Goal: Check status: Check status

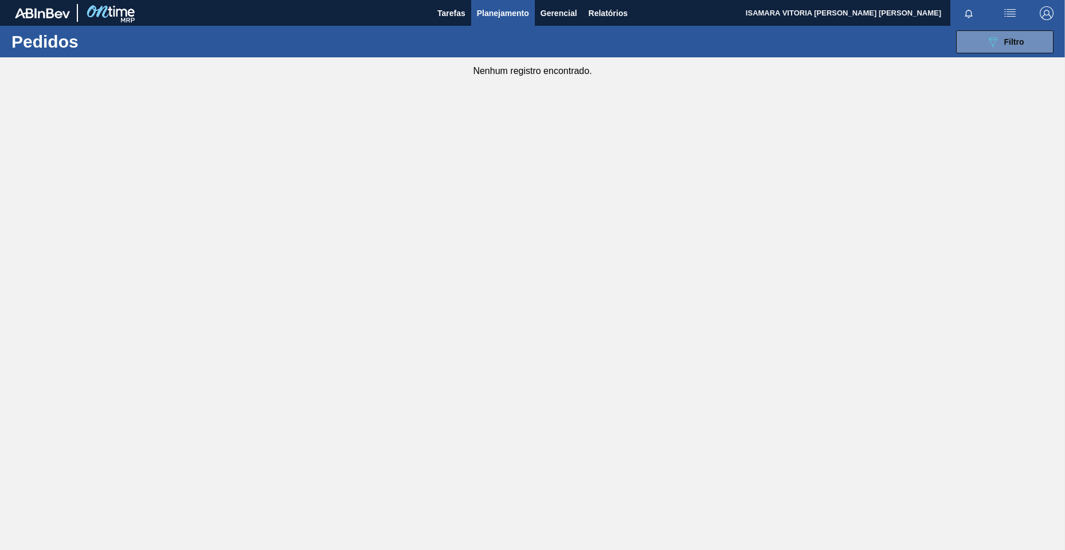
click at [993, 36] on icon "089F7B8B-B2A5-4AFE-B5C0-19BA573D28AC" at bounding box center [993, 42] width 14 height 14
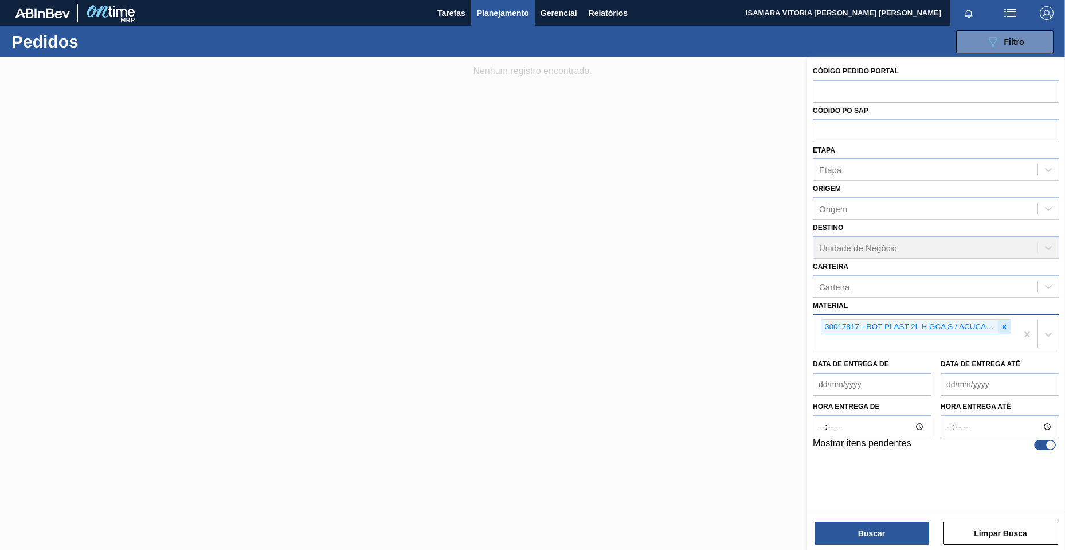
click at [1003, 329] on icon at bounding box center [1005, 327] width 8 height 8
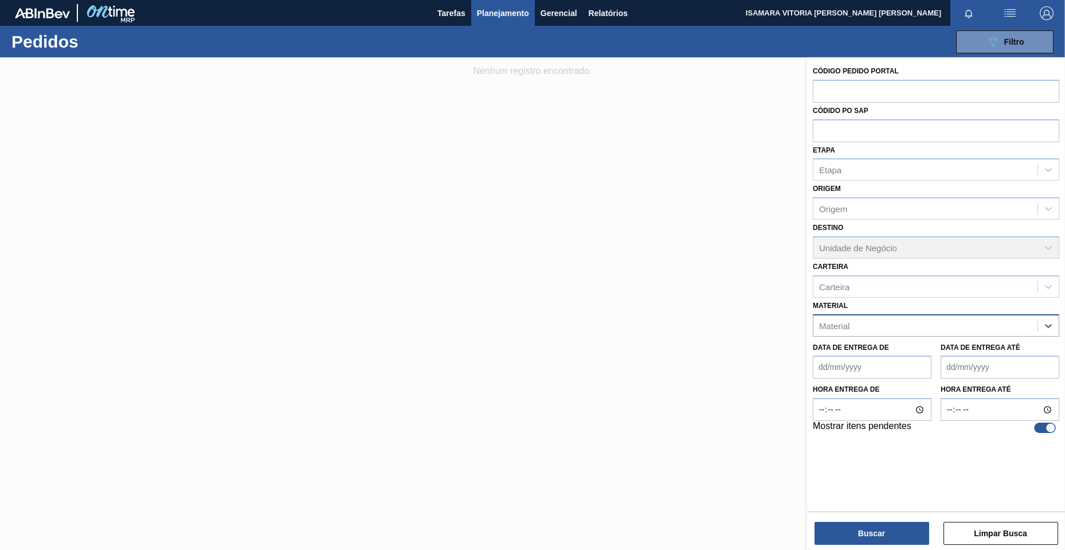
paste input "30003093"
type input "30003093"
click at [961, 349] on div "30003093 - PREFORMA 28,7G VERDE RECICLADA" at bounding box center [936, 353] width 247 height 21
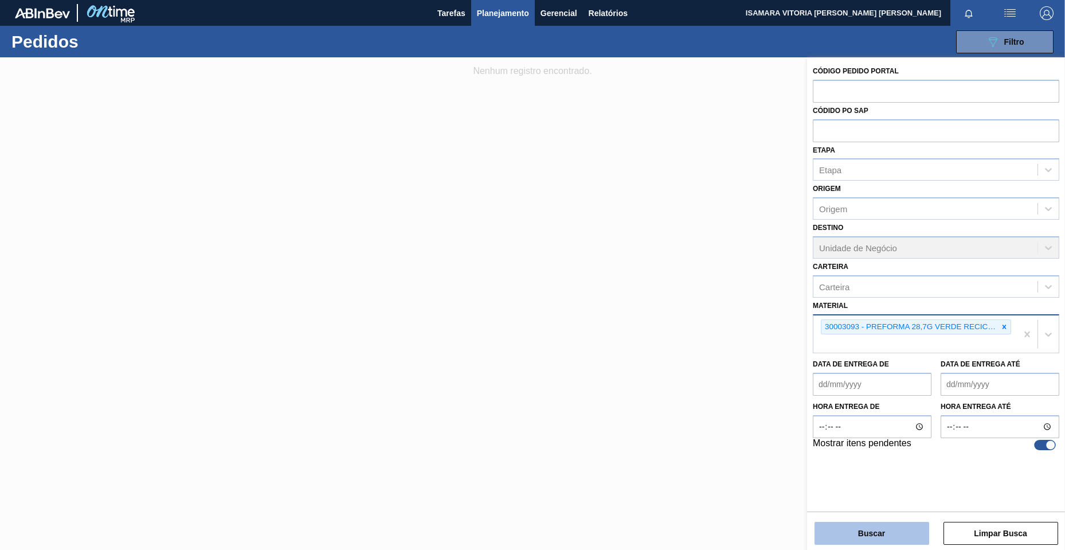
click at [864, 530] on button "Buscar" at bounding box center [872, 533] width 115 height 23
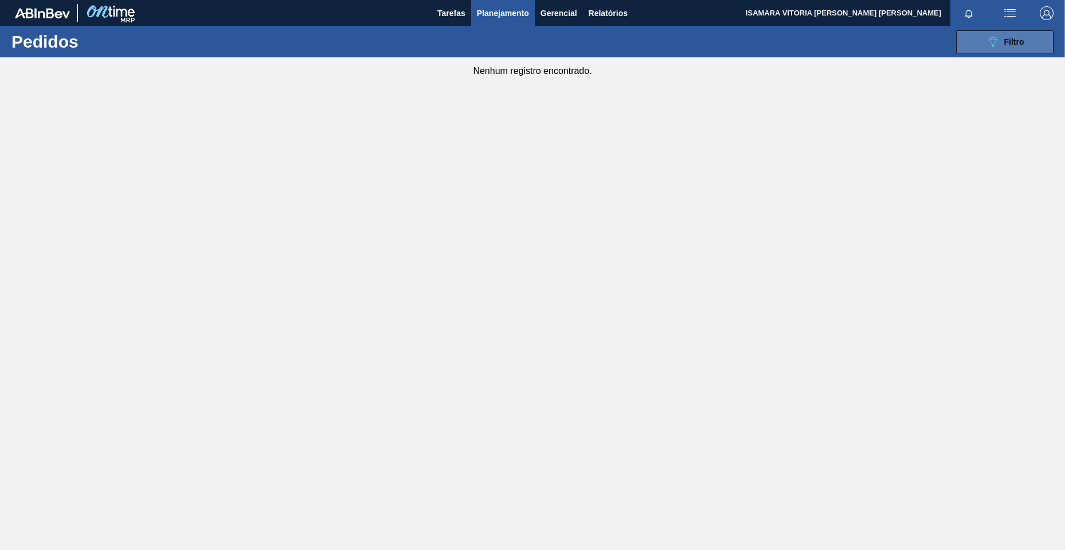
click at [999, 32] on button "089F7B8B-B2A5-4AFE-B5C0-19BA573D28AC Filtro" at bounding box center [1005, 41] width 97 height 23
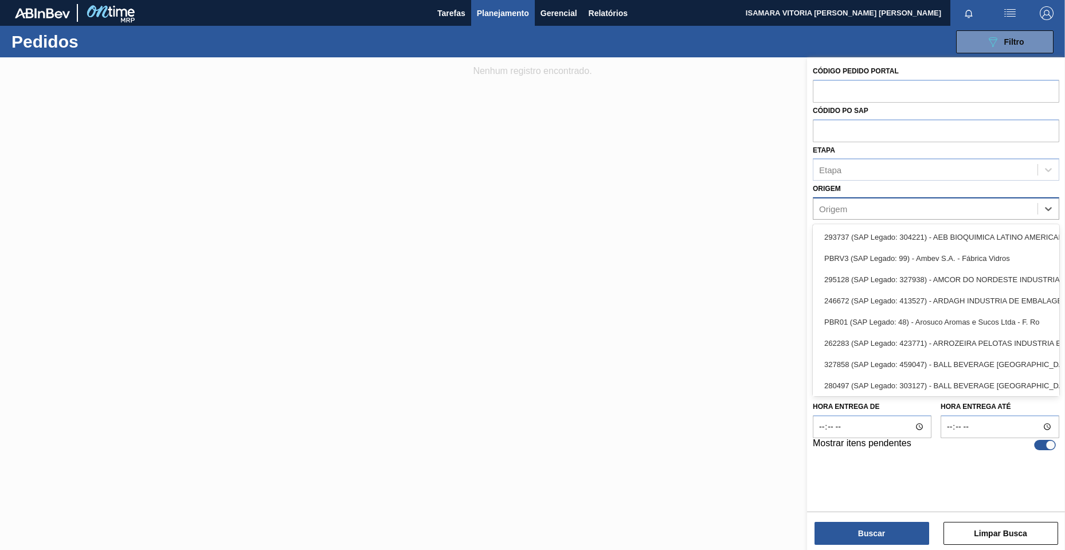
click at [906, 219] on div "Origem" at bounding box center [936, 208] width 247 height 22
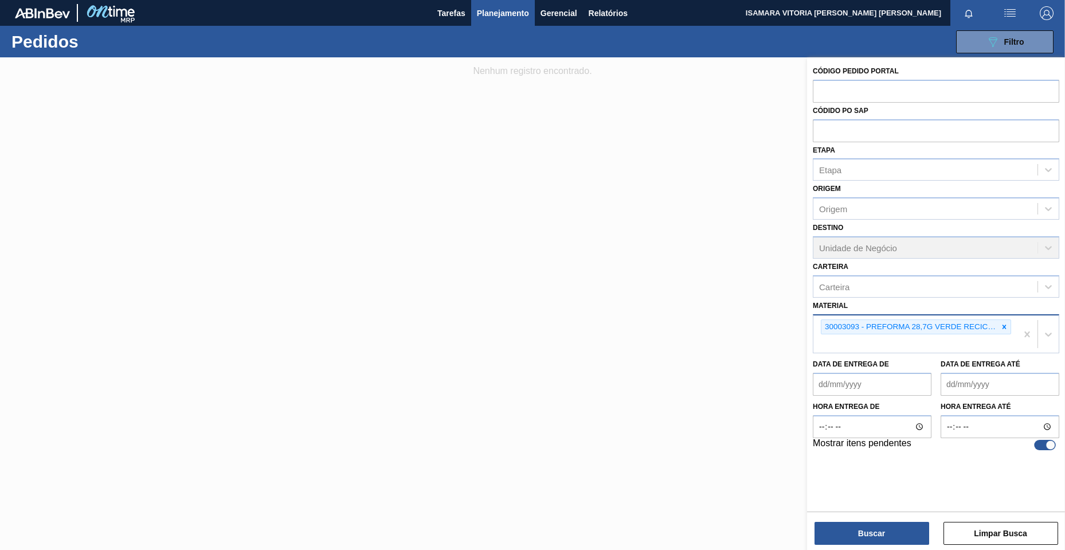
click at [787, 237] on div at bounding box center [532, 332] width 1065 height 550
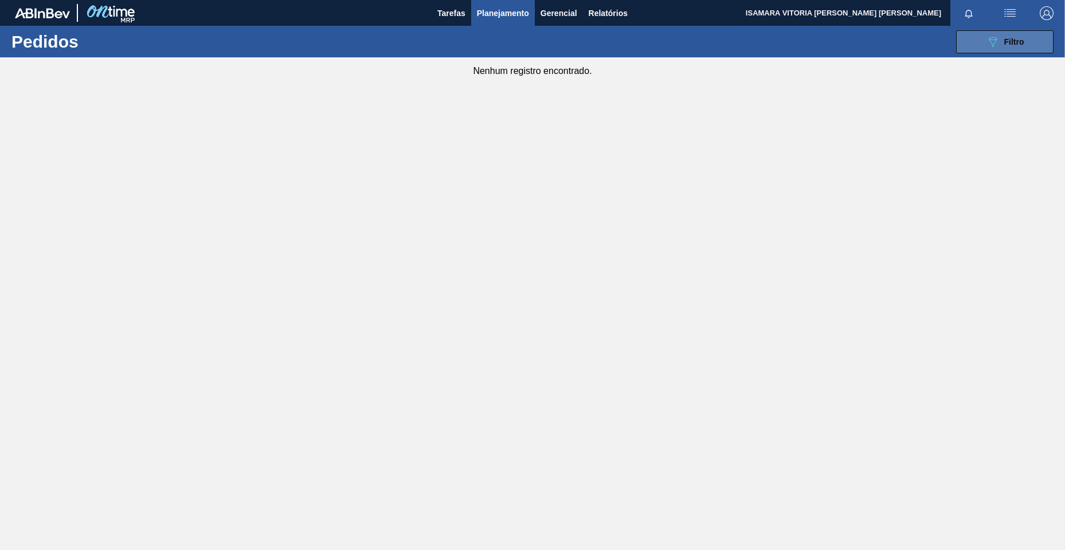
click at [979, 41] on button "089F7B8B-B2A5-4AFE-B5C0-19BA573D28AC Filtro" at bounding box center [1005, 41] width 97 height 23
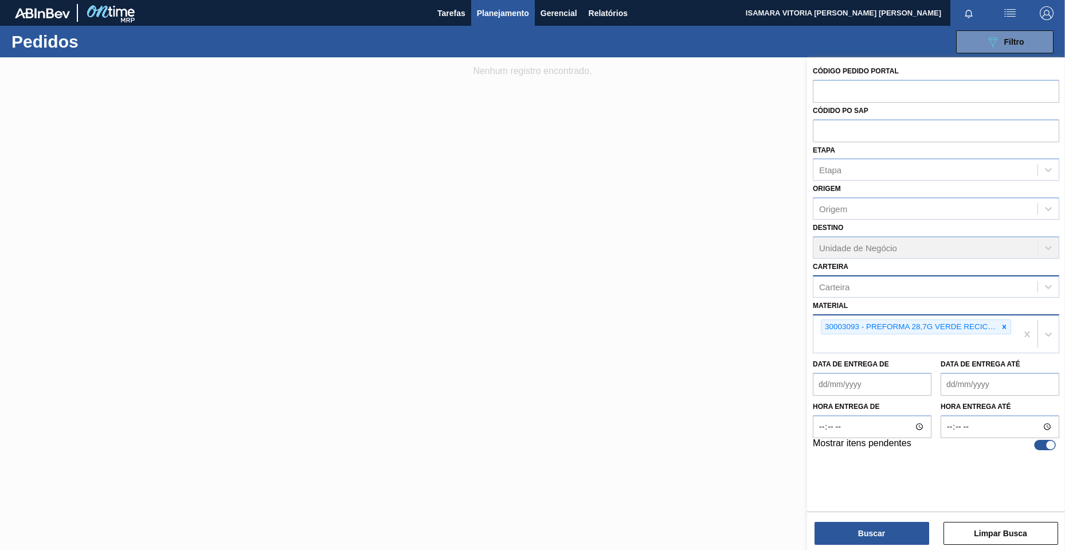
click at [910, 279] on div "Carteira" at bounding box center [926, 286] width 224 height 17
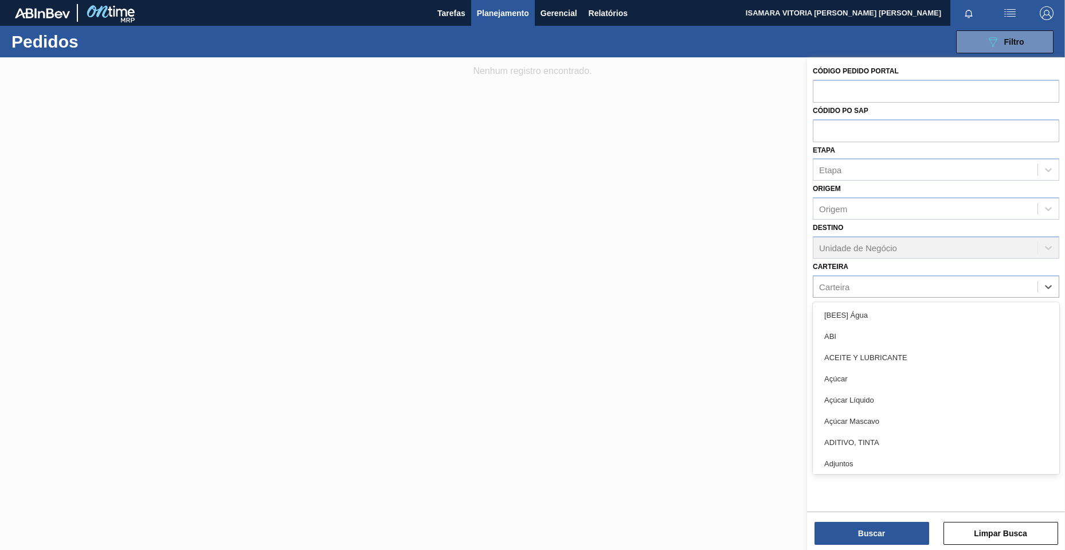
click at [911, 250] on div "Destino Unidade de Negócio" at bounding box center [936, 239] width 247 height 39
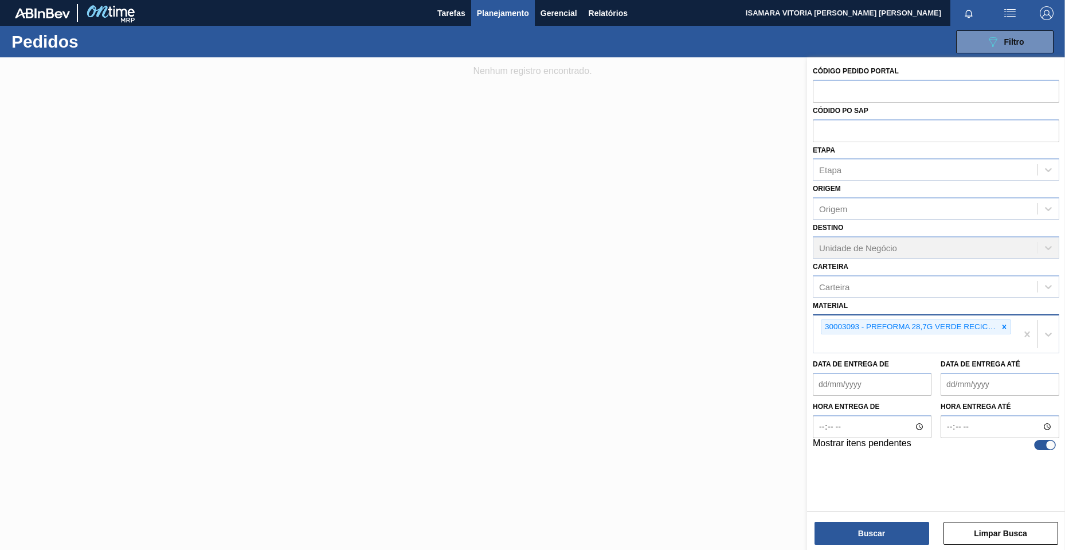
click at [504, 8] on span "Planejamento" at bounding box center [503, 13] width 52 height 14
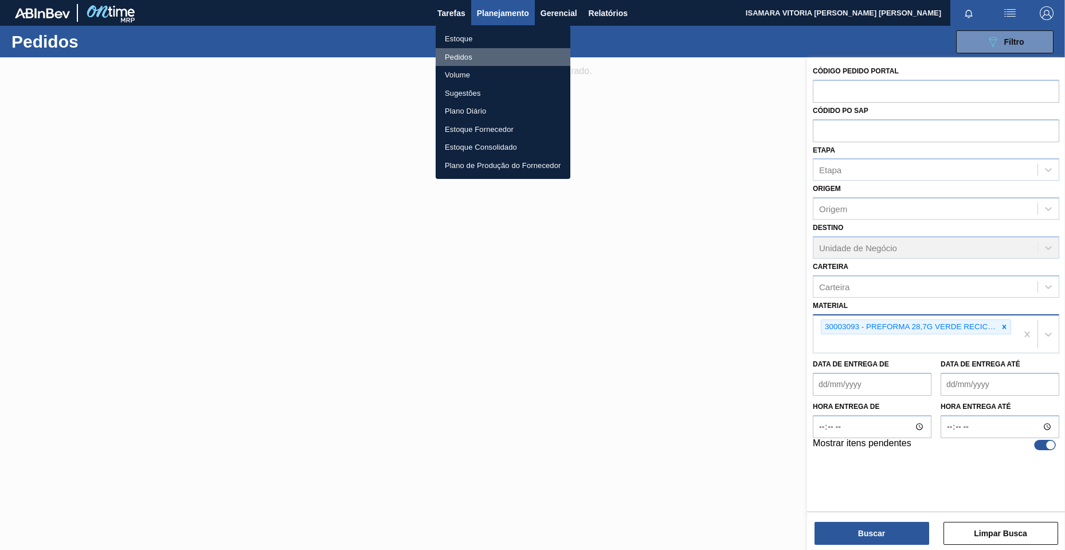
click at [465, 56] on li "Pedidos" at bounding box center [503, 57] width 135 height 18
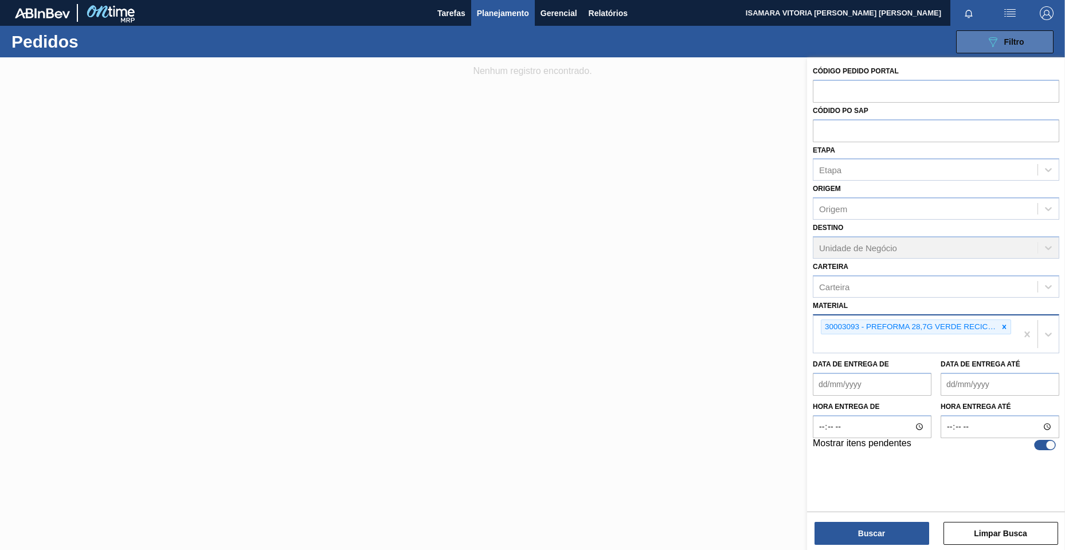
click at [1013, 41] on span "Filtro" at bounding box center [1015, 41] width 20 height 9
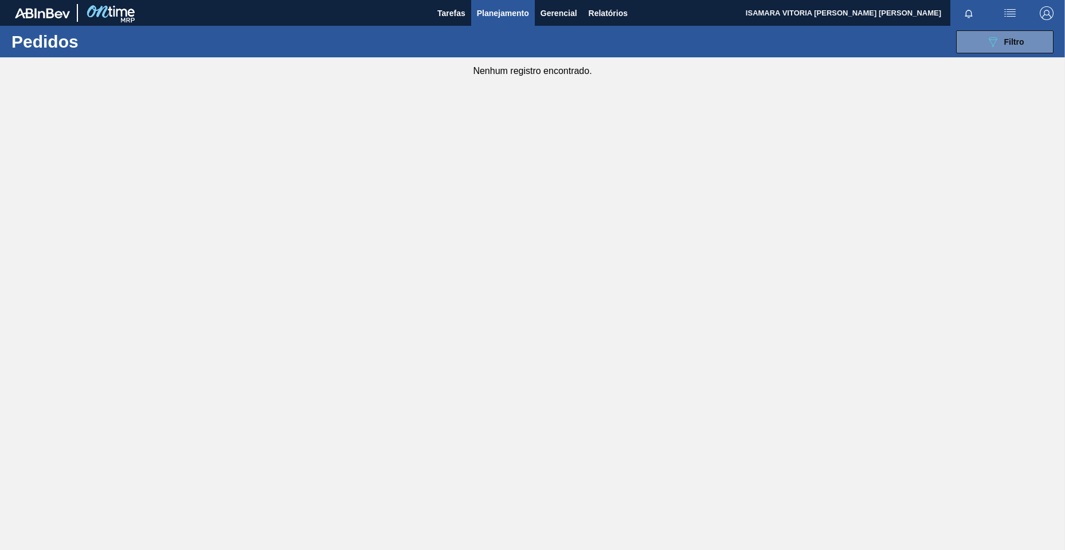
click at [1019, 55] on div "089F7B8B-B2A5-4AFE-B5C0-19BA573D28AC Filtro Código Pedido Portal Códido PO SAP …" at bounding box center [621, 42] width 878 height 34
click at [1026, 38] on button "089F7B8B-B2A5-4AFE-B5C0-19BA573D28AC Filtro" at bounding box center [1005, 41] width 97 height 23
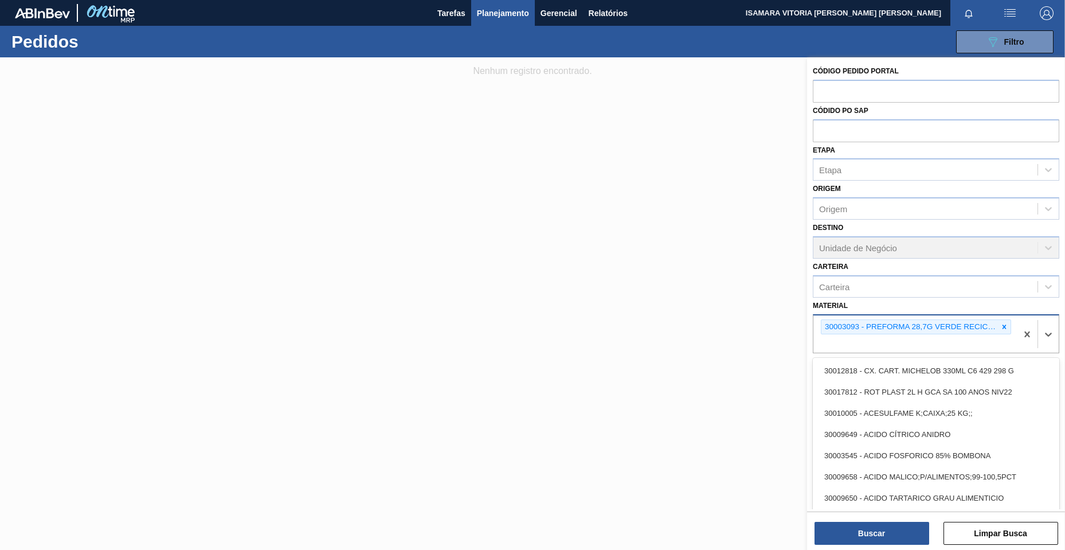
click at [1005, 335] on div "30003093 - PREFORMA 28,7G VERDE RECICLADA" at bounding box center [916, 334] width 204 height 38
click at [1004, 326] on icon at bounding box center [1005, 327] width 4 height 4
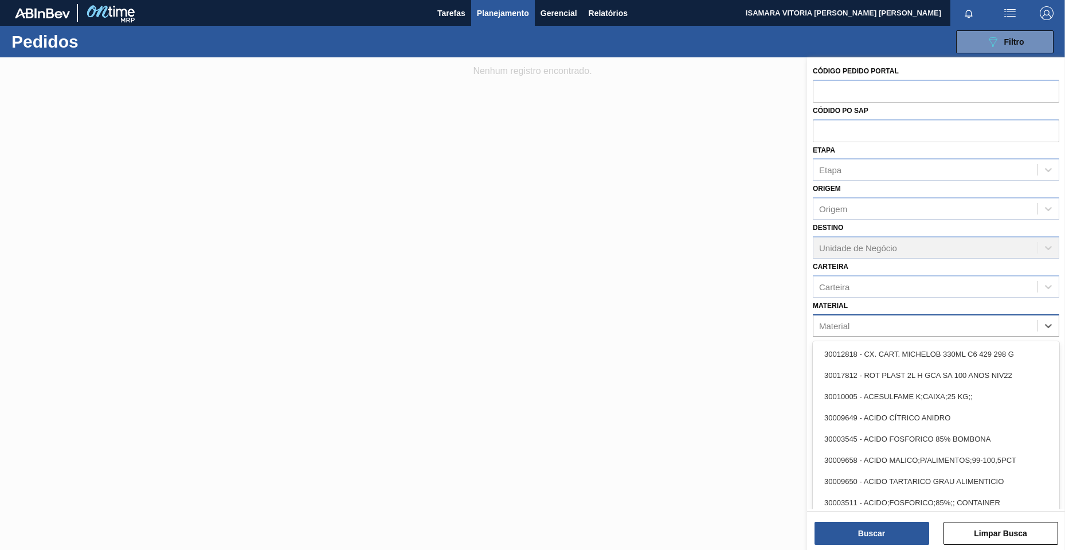
click at [752, 343] on div at bounding box center [532, 332] width 1065 height 550
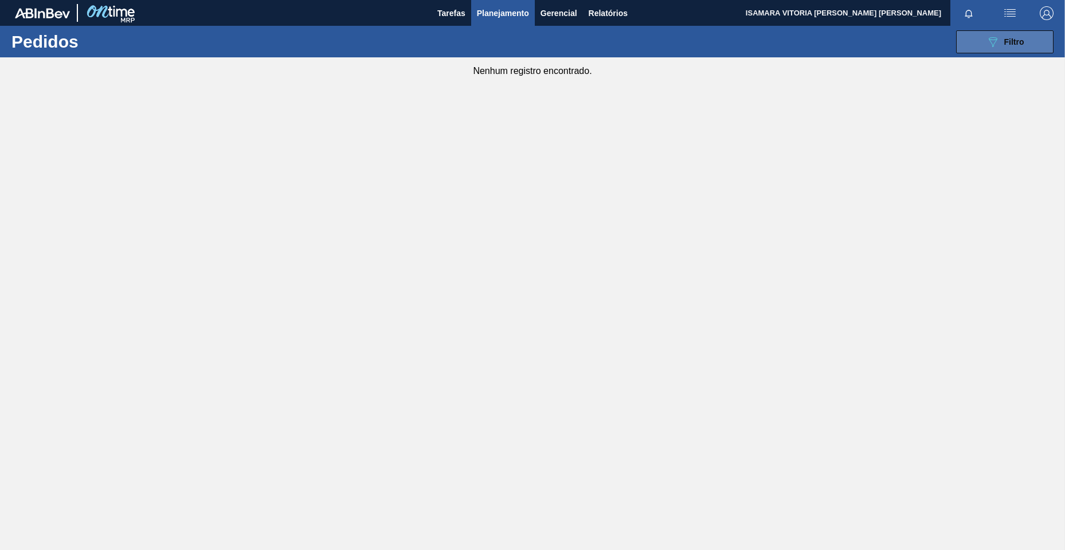
click at [997, 33] on button "089F7B8B-B2A5-4AFE-B5C0-19BA573D28AC Filtro" at bounding box center [1005, 41] width 97 height 23
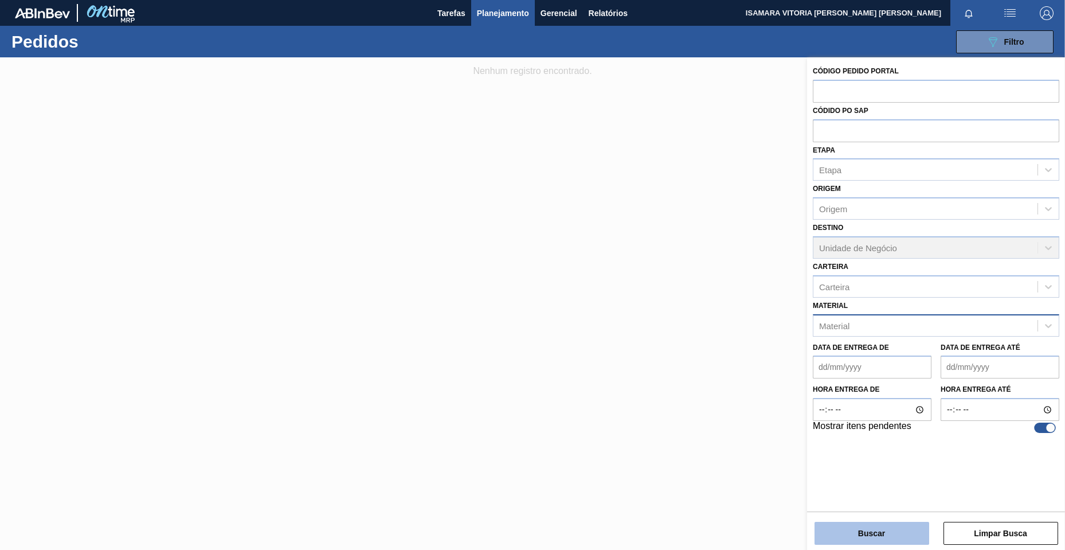
click at [915, 538] on button "Buscar" at bounding box center [872, 533] width 115 height 23
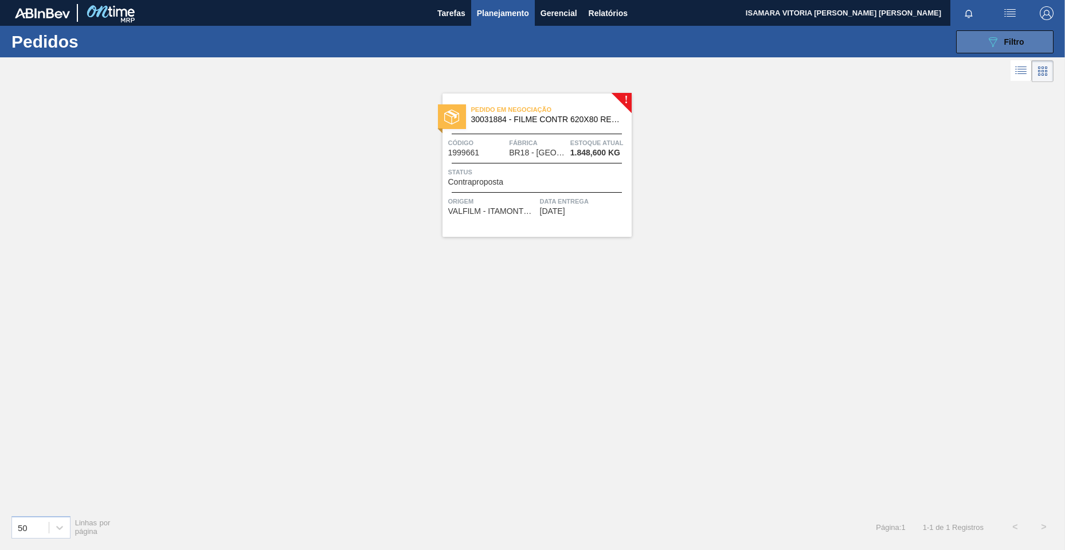
click at [1025, 44] on button "089F7B8B-B2A5-4AFE-B5C0-19BA573D28AC Filtro" at bounding box center [1005, 41] width 97 height 23
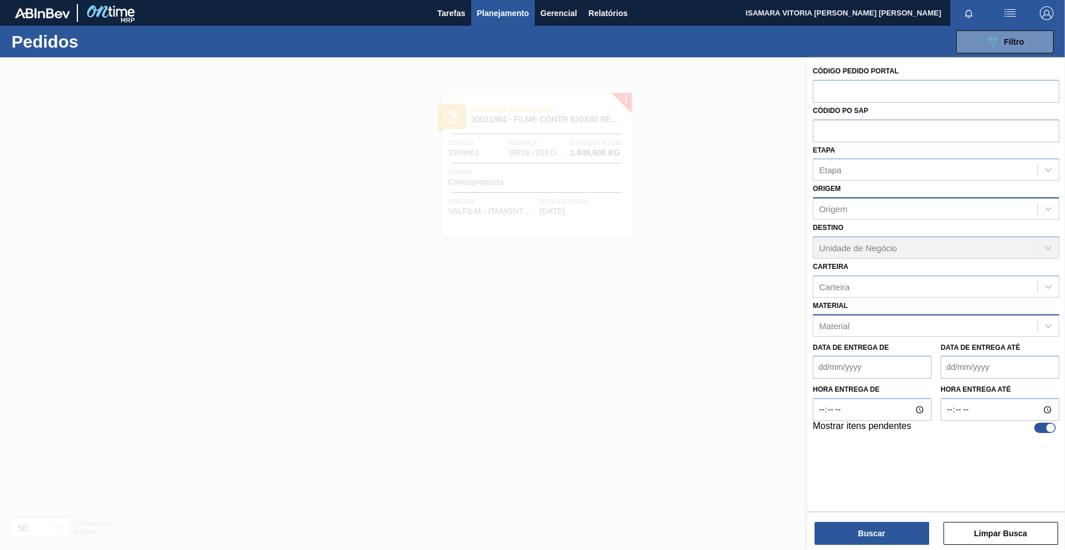
click at [876, 207] on div "Origem" at bounding box center [926, 209] width 224 height 17
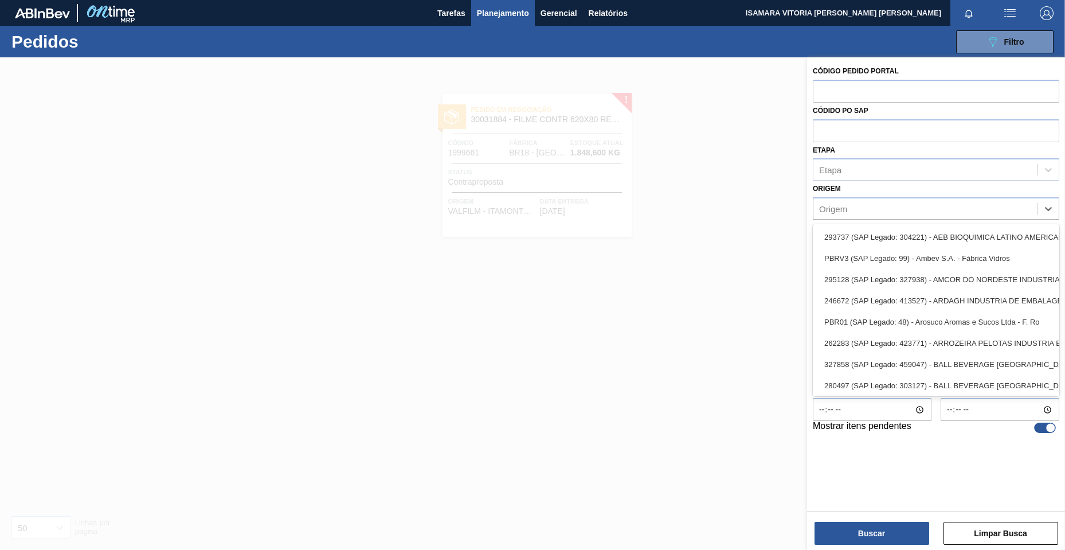
click at [661, 216] on div at bounding box center [532, 332] width 1065 height 550
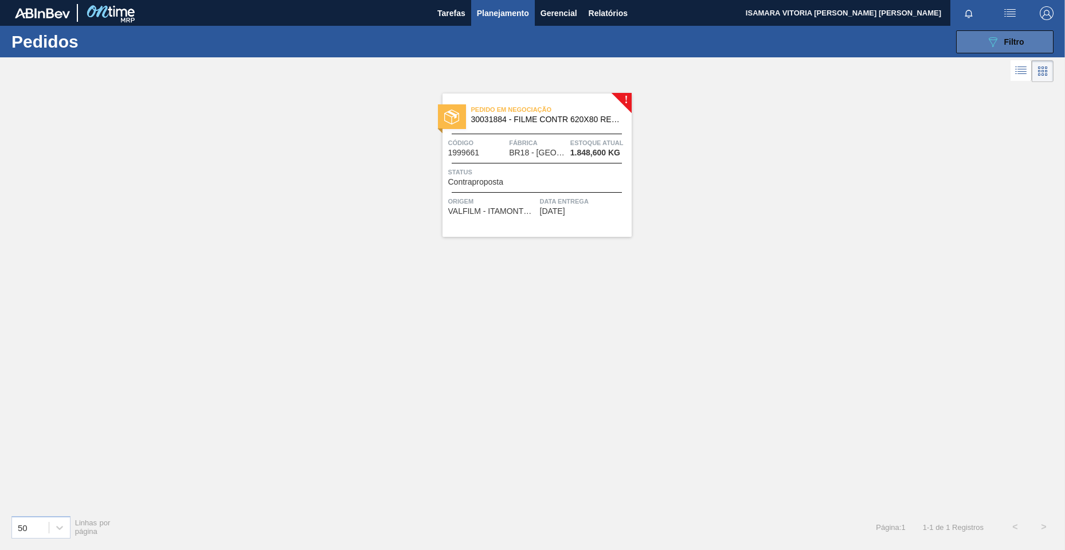
click at [993, 41] on icon "089F7B8B-B2A5-4AFE-B5C0-19BA573D28AC" at bounding box center [993, 42] width 14 height 14
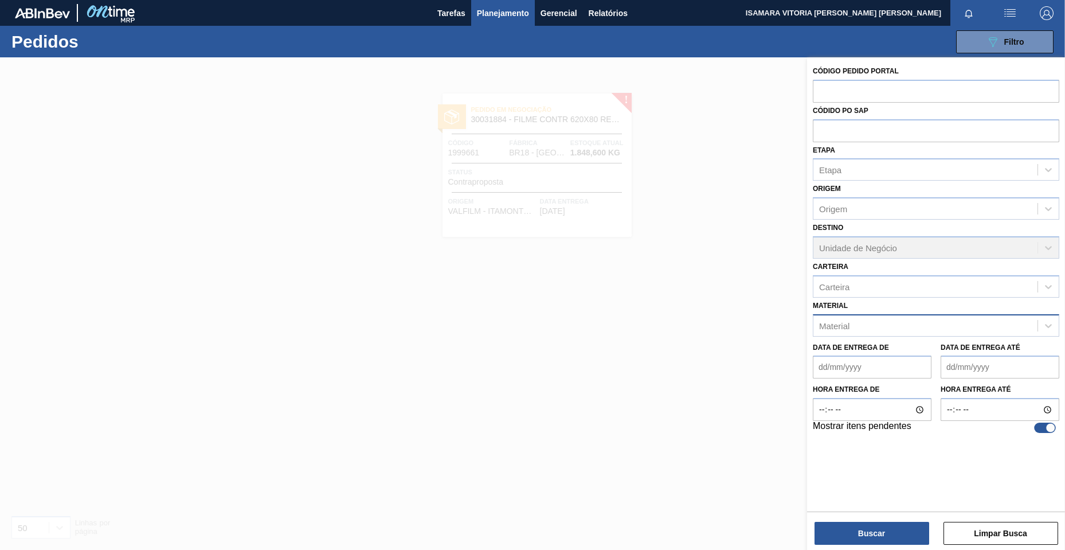
click at [867, 249] on div "Destino Unidade de Negócio" at bounding box center [936, 239] width 247 height 39
click at [775, 366] on div at bounding box center [532, 332] width 1065 height 550
